Goal: Information Seeking & Learning: Learn about a topic

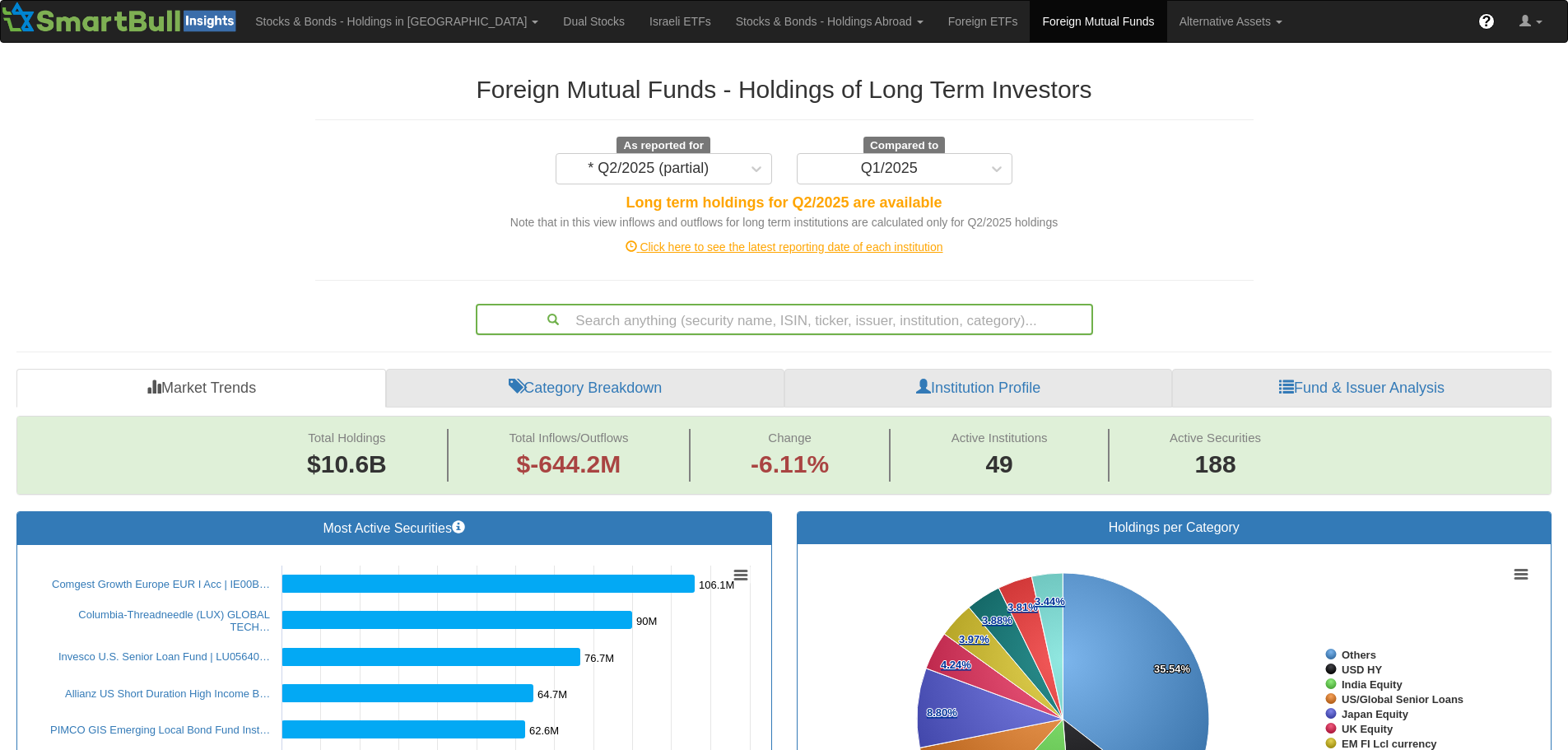
click at [676, 319] on div "Search anything (security name, ISIN, ticker, issuer, institution, category)..." at bounding box center [785, 319] width 614 height 28
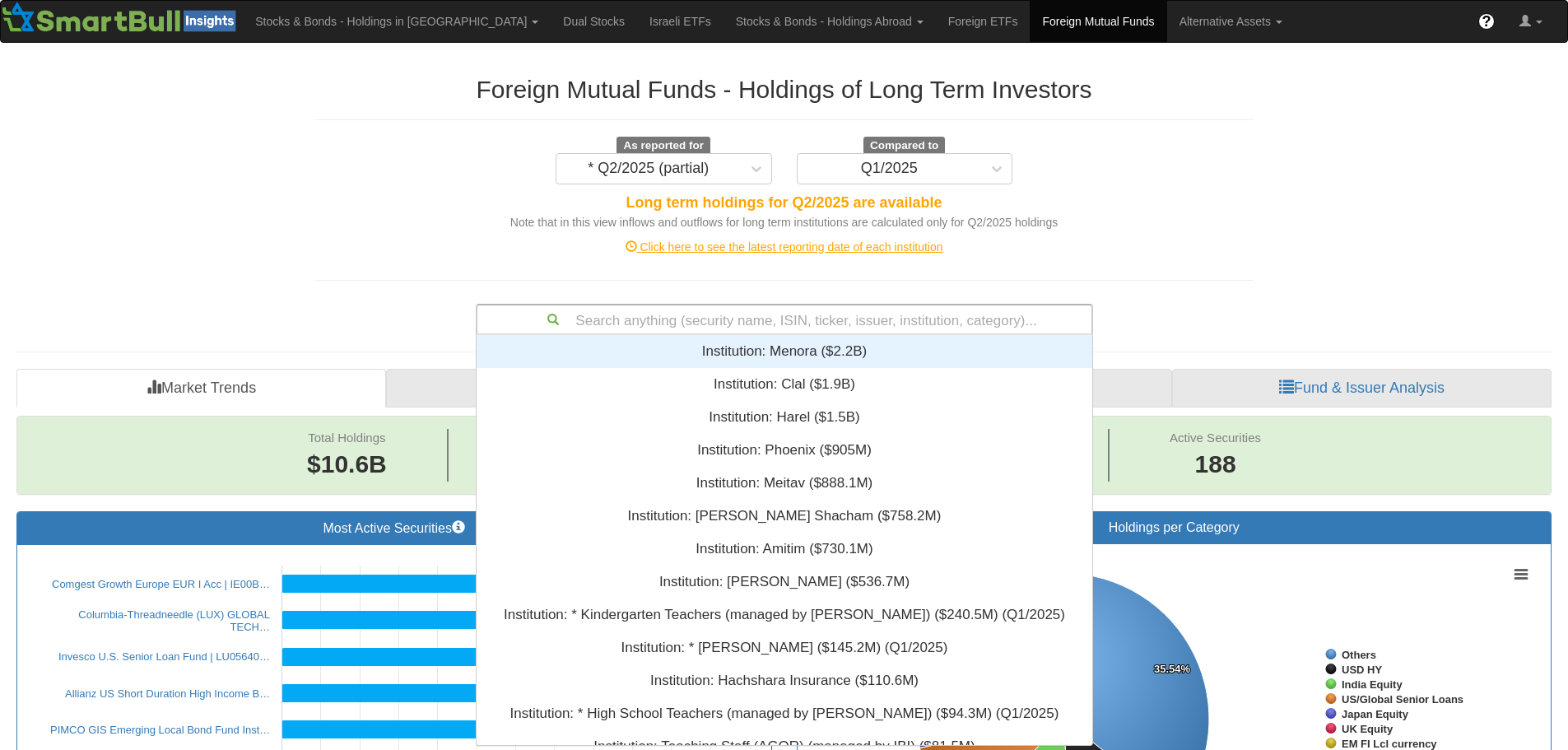
scroll to position [398, 603]
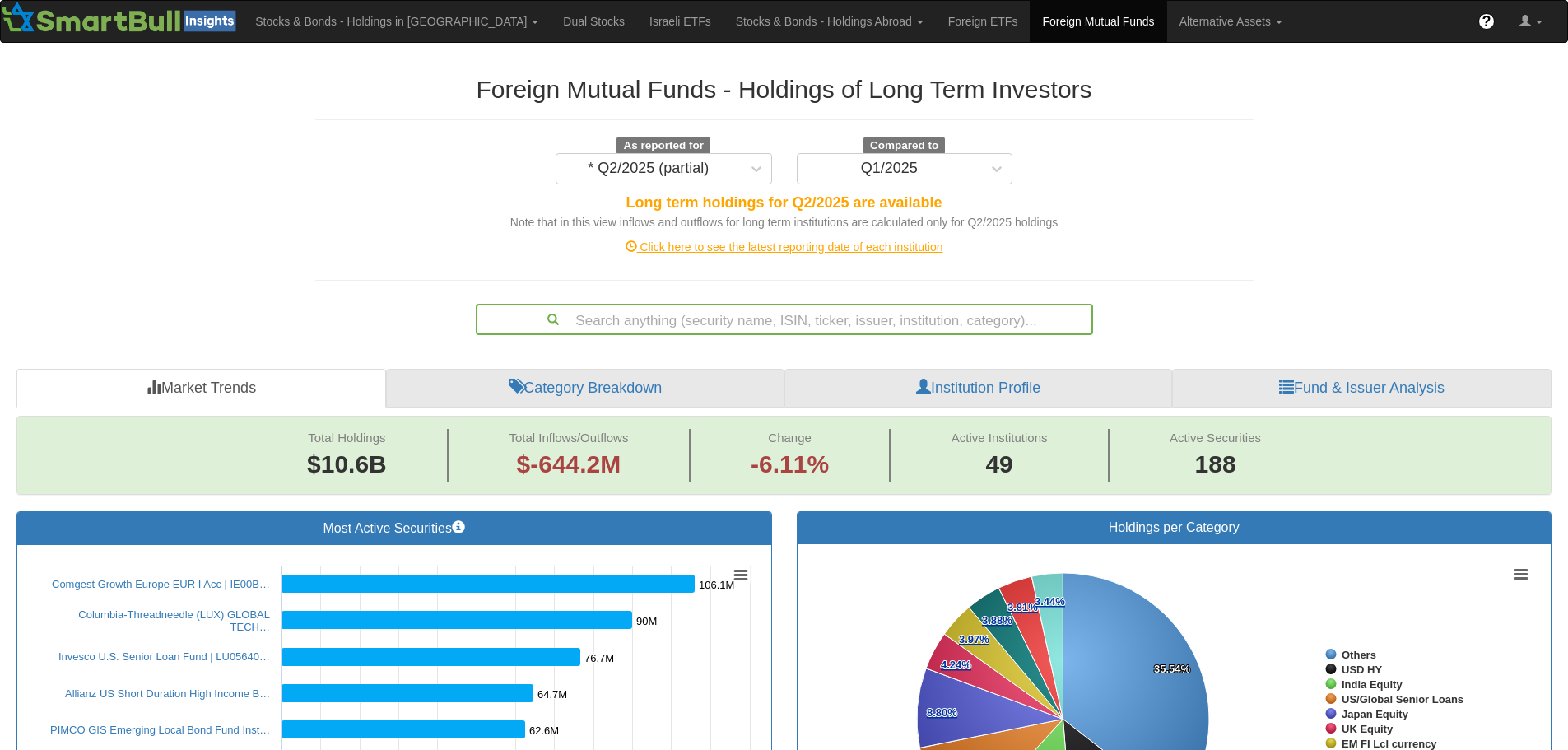
click at [1186, 261] on div "Click here to see the latest reporting date of each institution" at bounding box center [784, 246] width 963 height 33
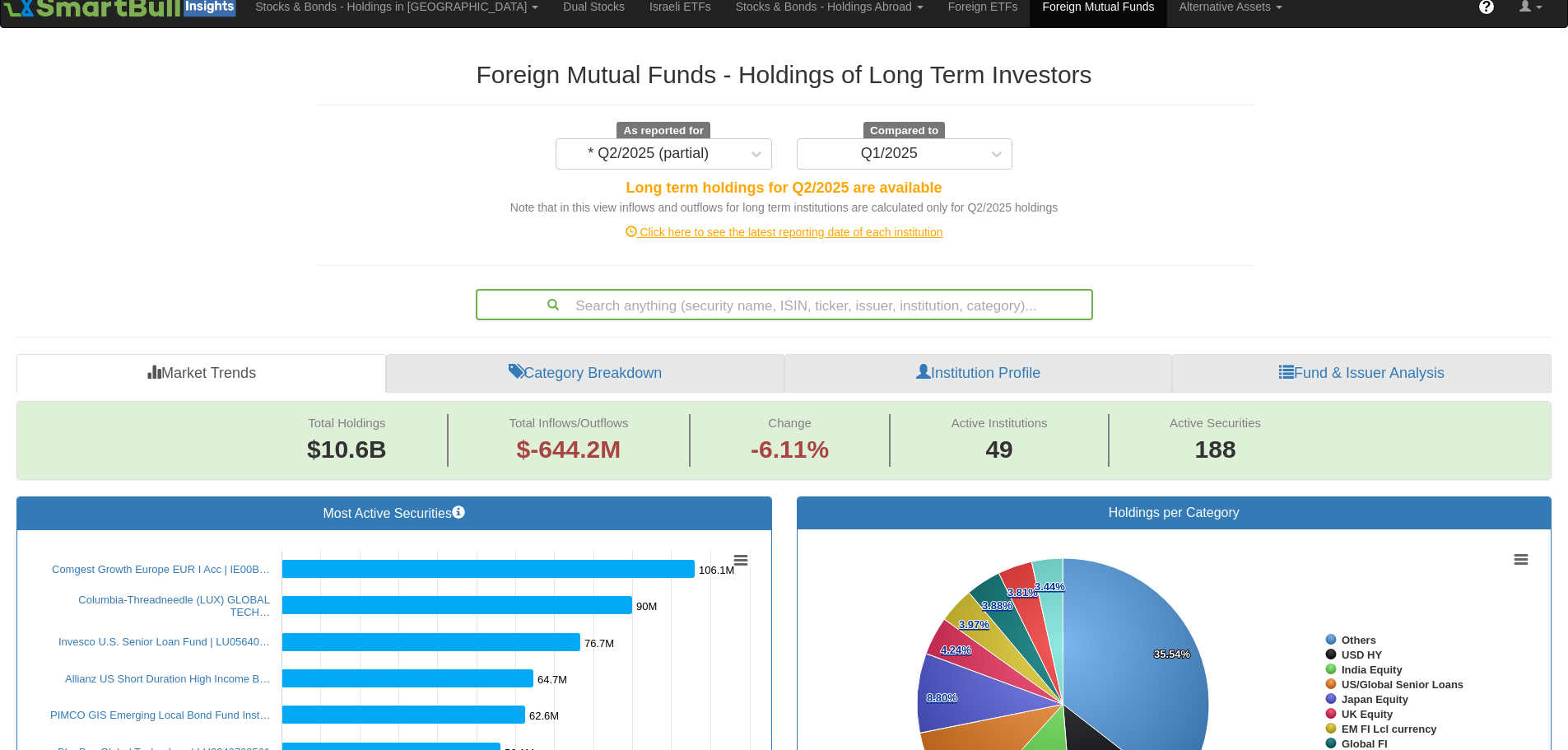
scroll to position [0, 0]
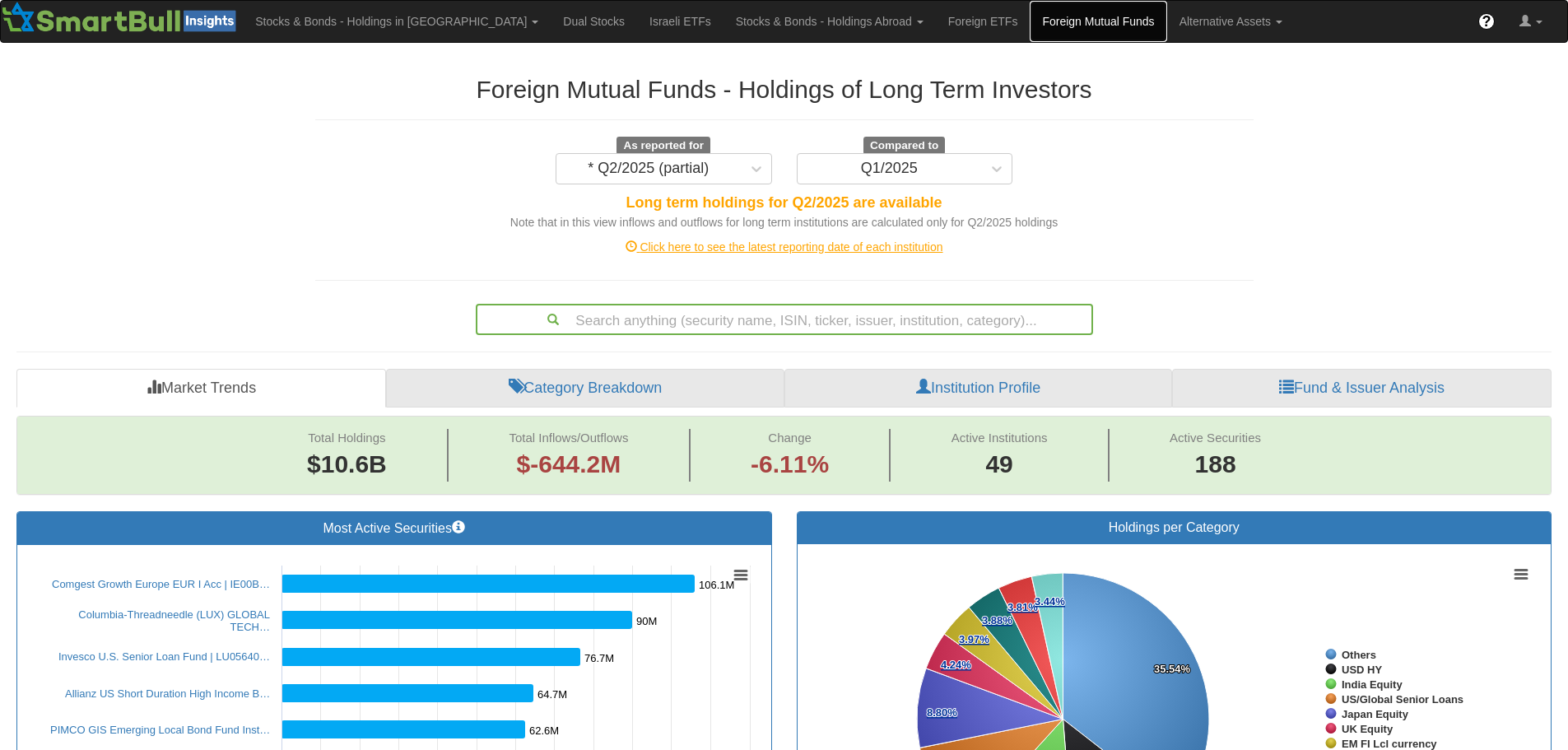
click at [1030, 24] on link "Foreign Mutual Funds" at bounding box center [1098, 21] width 137 height 41
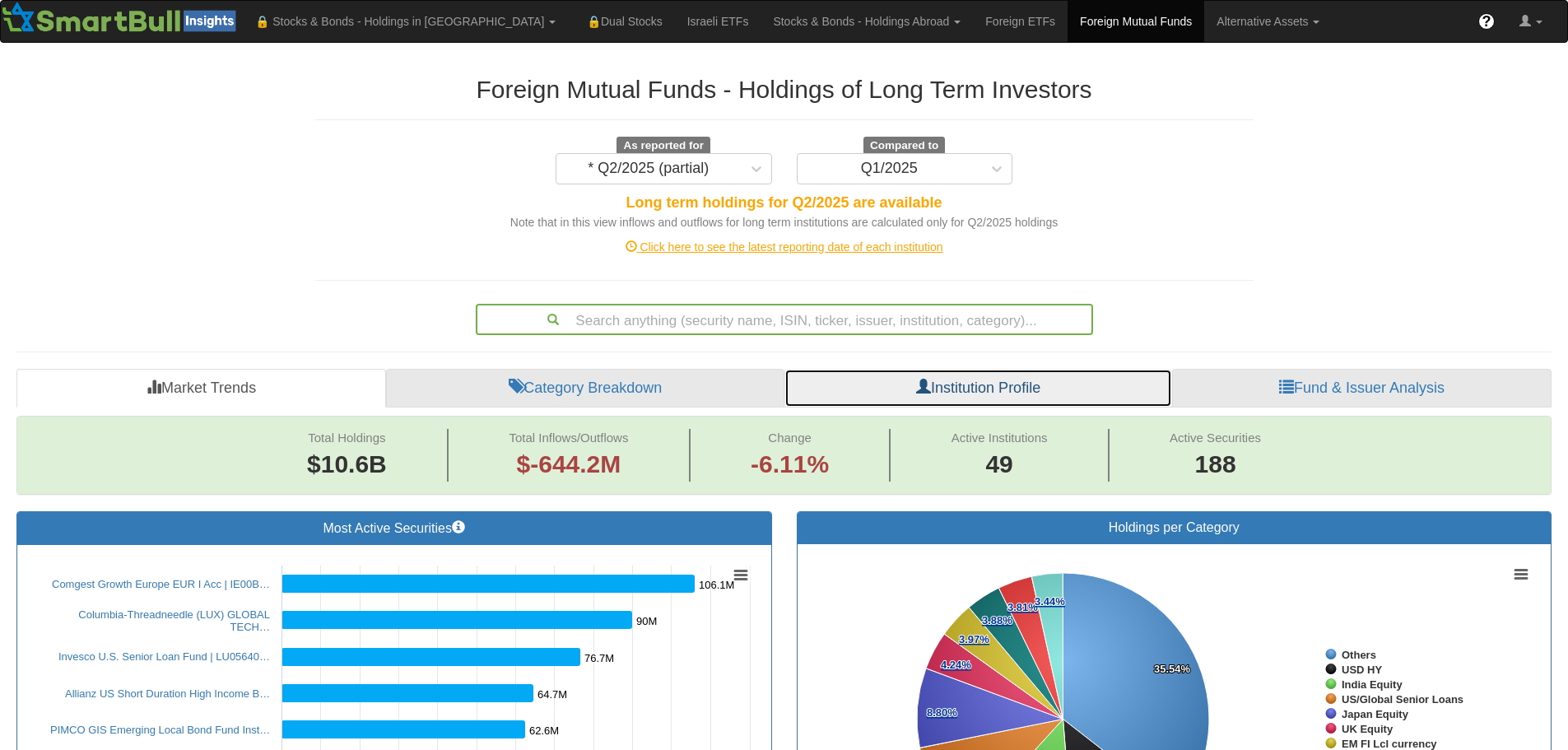
click at [961, 377] on link "Institution Profile" at bounding box center [979, 388] width 388 height 39
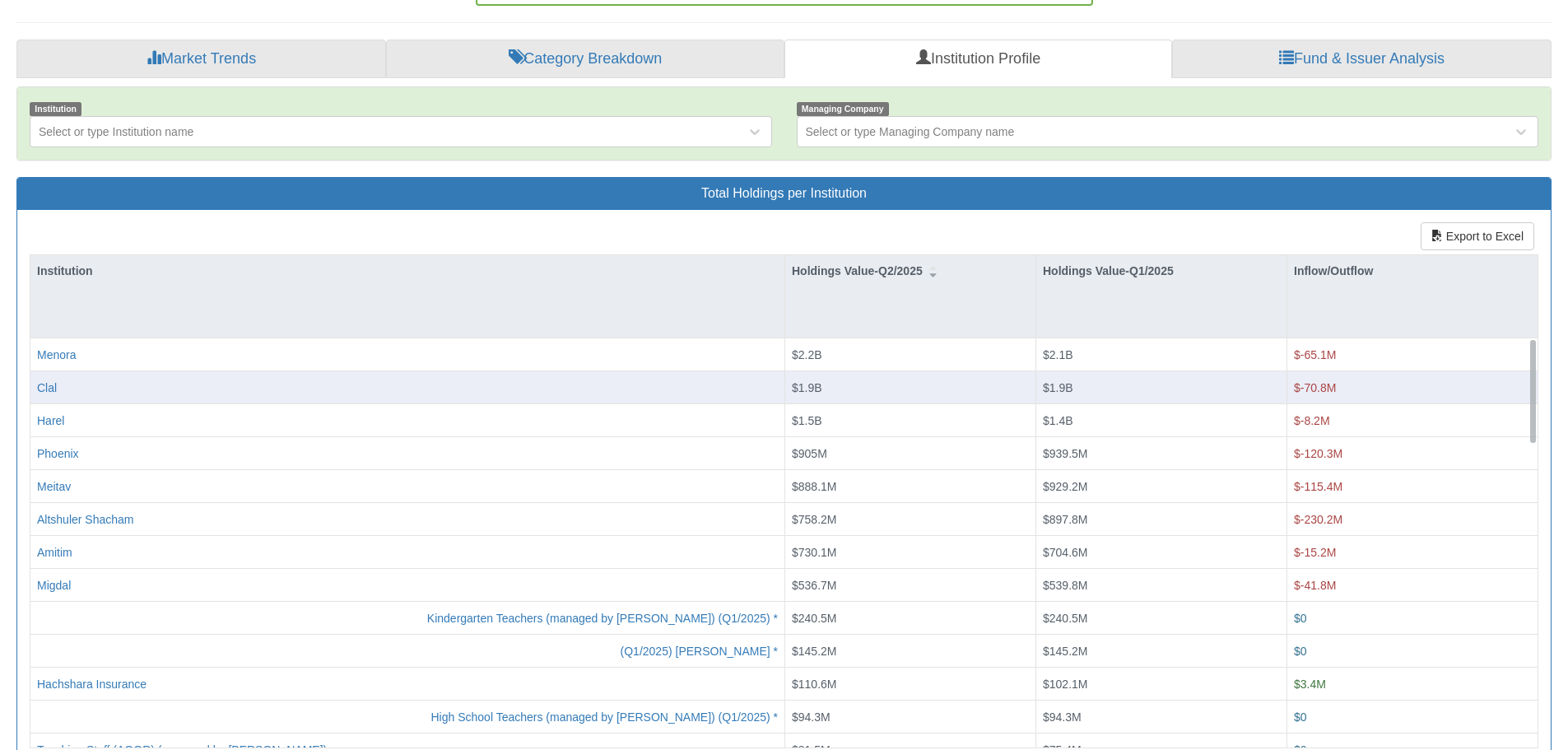
click at [731, 396] on div "Clal" at bounding box center [407, 387] width 754 height 33
click at [54, 386] on div "Clal" at bounding box center [47, 387] width 20 height 17
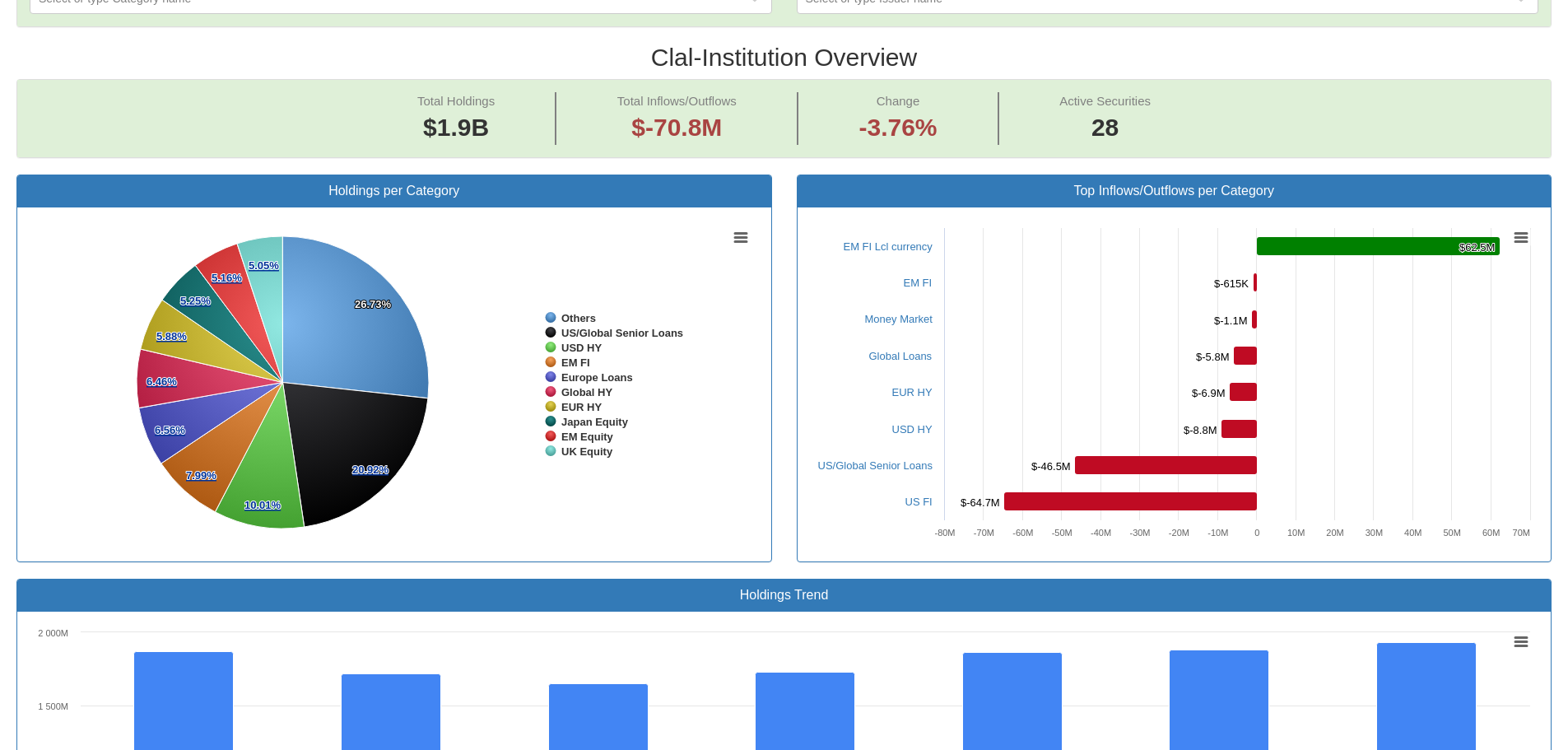
scroll to position [577, 0]
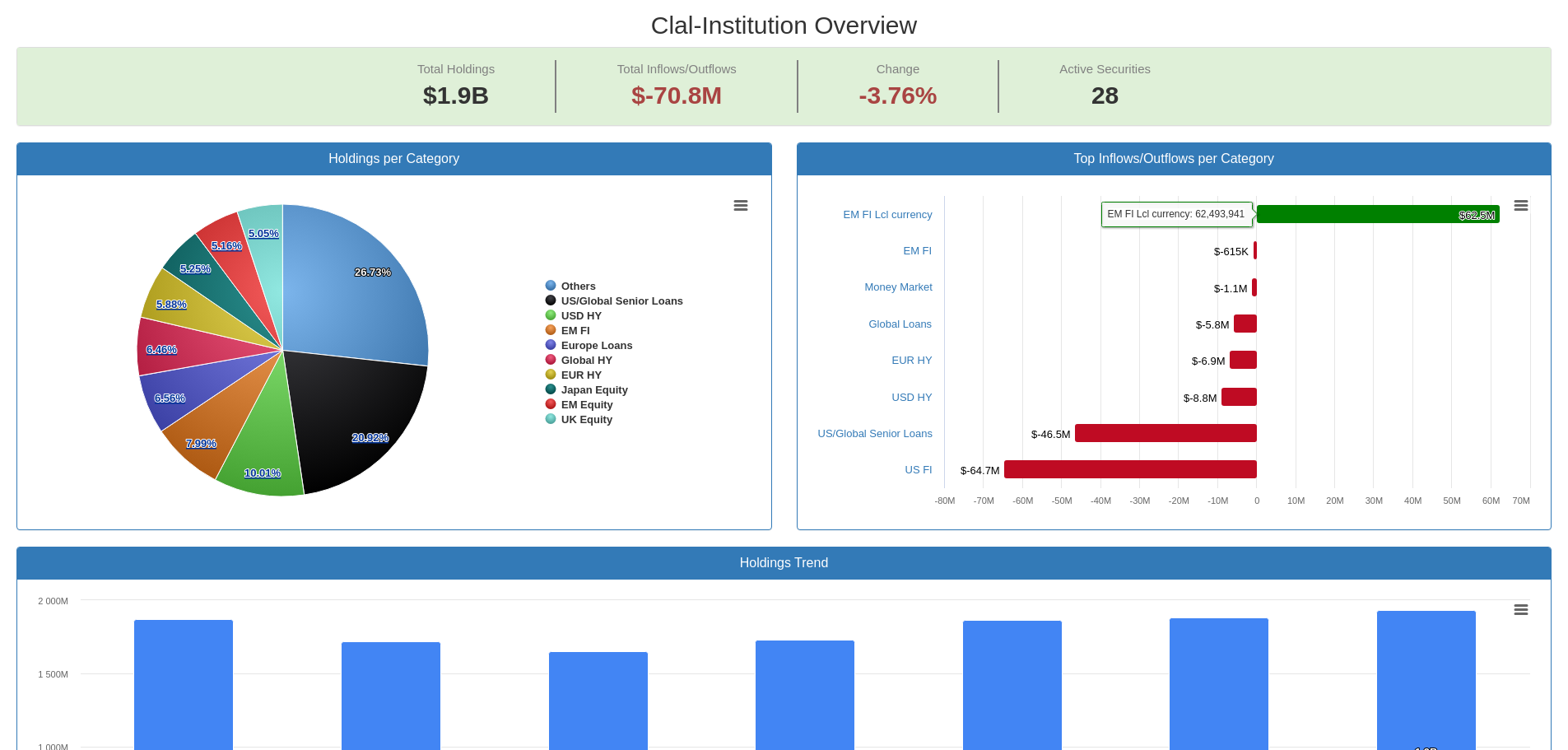
click at [1370, 214] on rect at bounding box center [1378, 214] width 243 height 18
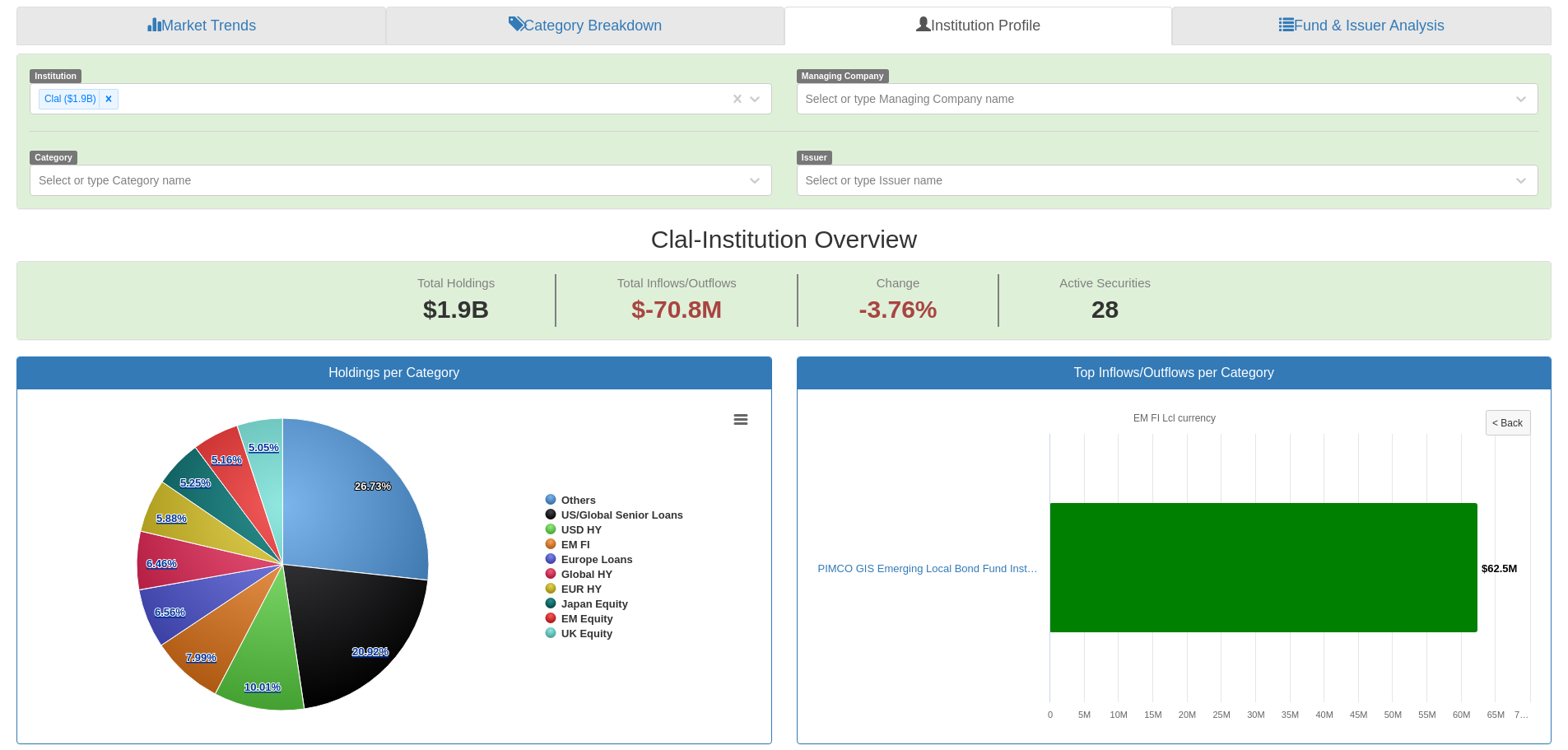
scroll to position [494, 0]
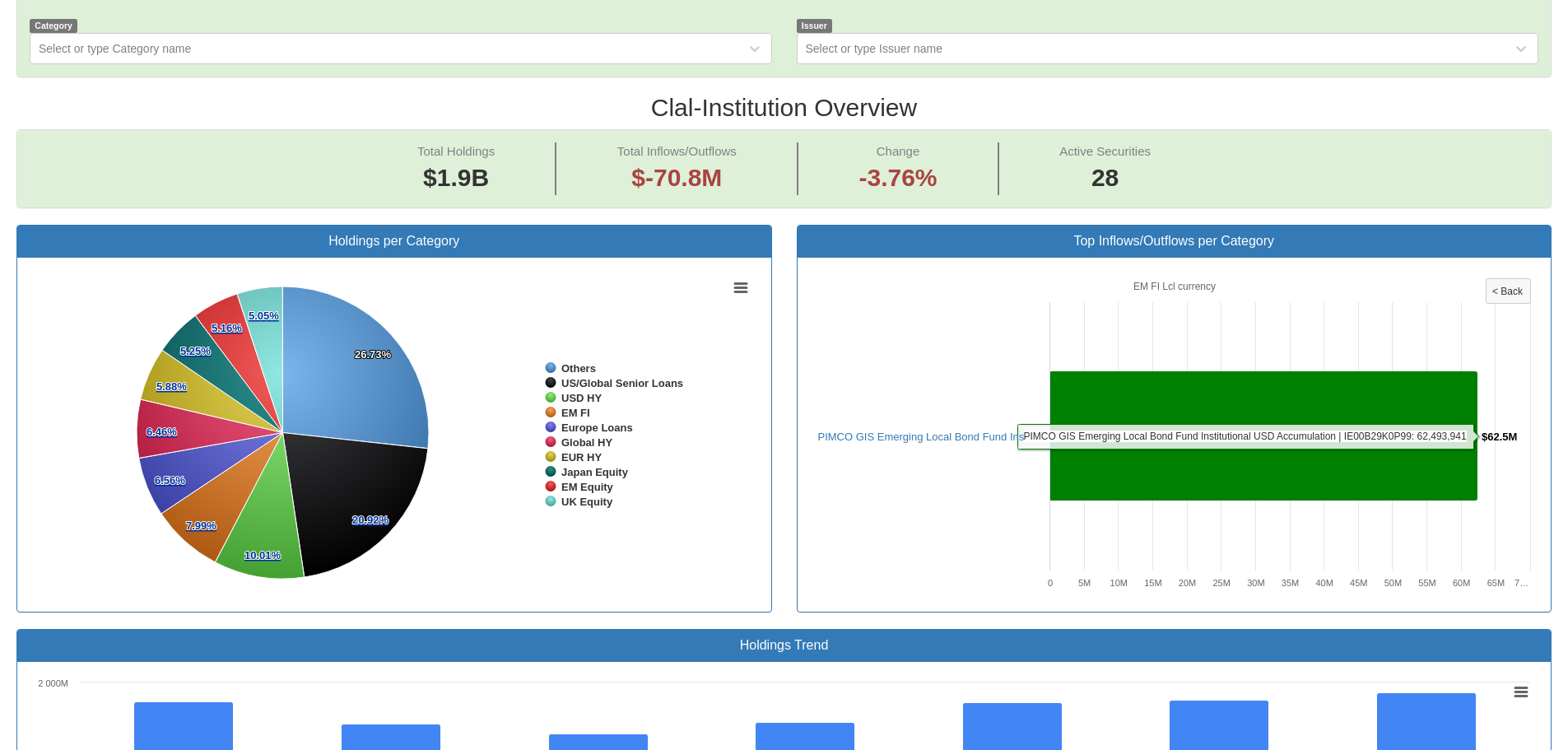
drag, startPoint x: 1335, startPoint y: 434, endPoint x: 1078, endPoint y: 427, distance: 257.1
click at [1079, 427] on rect at bounding box center [1263, 435] width 428 height 129
click at [880, 460] on rect at bounding box center [1174, 434] width 729 height 329
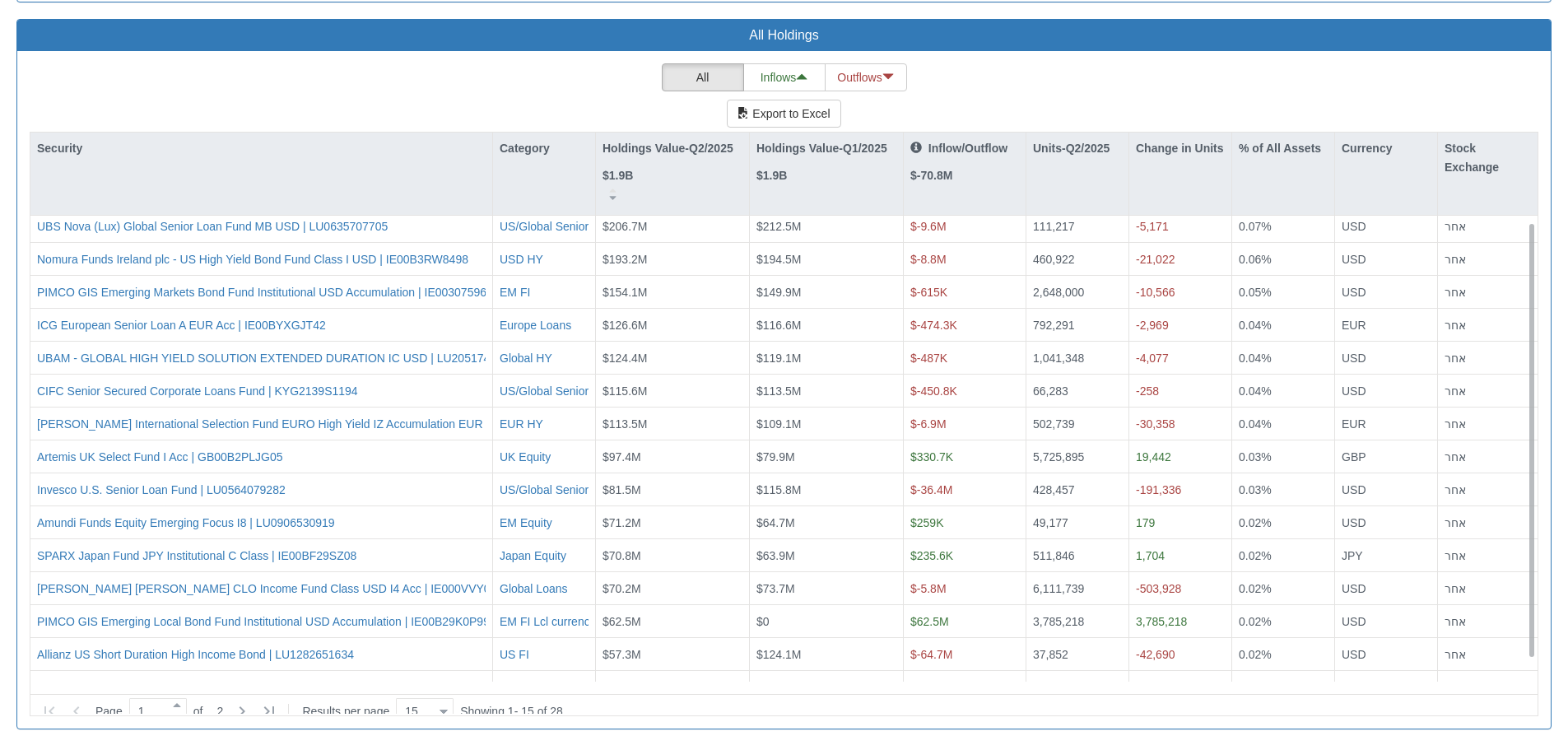
scroll to position [0, 0]
